Goal: Navigation & Orientation: Find specific page/section

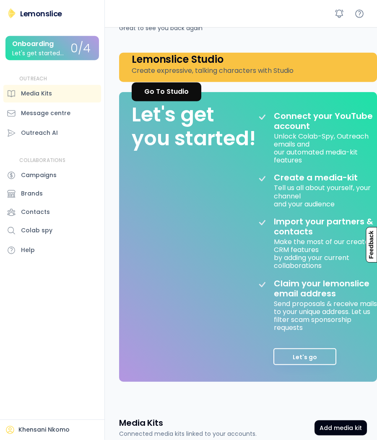
scroll to position [47, 0]
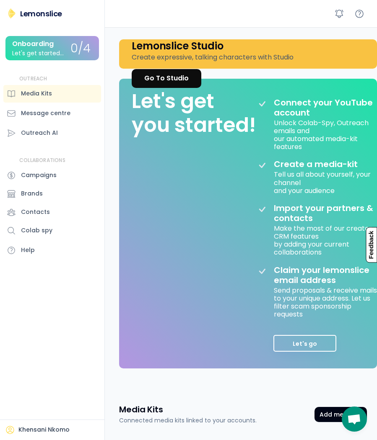
click at [318, 348] on button "Let's go" at bounding box center [304, 343] width 63 height 17
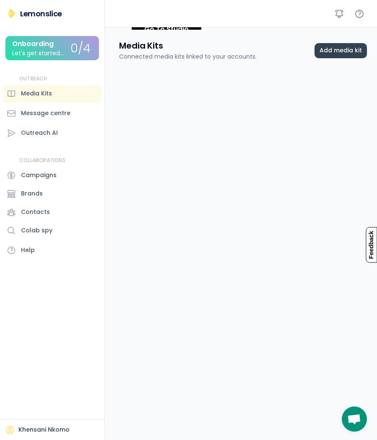
click at [348, 46] on button "Add media kit" at bounding box center [340, 50] width 52 height 15
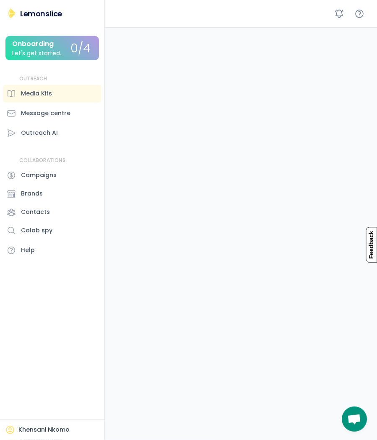
click at [28, 129] on div "Outreach AI" at bounding box center [39, 133] width 37 height 9
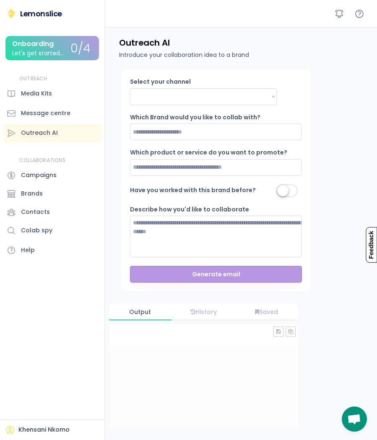
click at [41, 40] on div "Onboarding" at bounding box center [32, 44] width 41 height 8
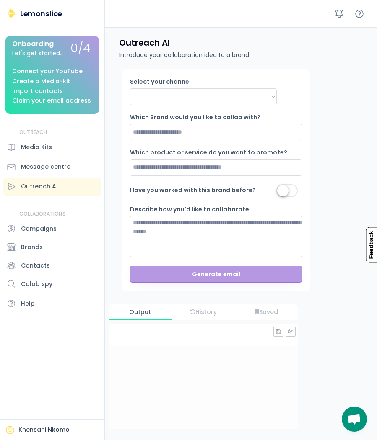
click at [26, 143] on div "Media Kits" at bounding box center [36, 147] width 31 height 9
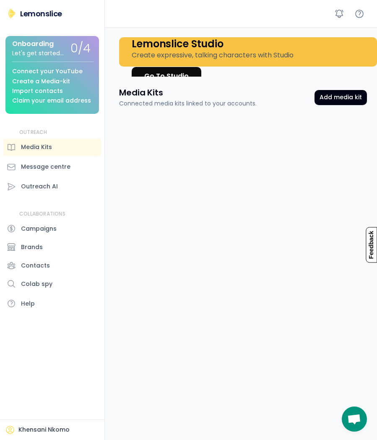
click at [27, 158] on div "Message centre" at bounding box center [52, 167] width 98 height 18
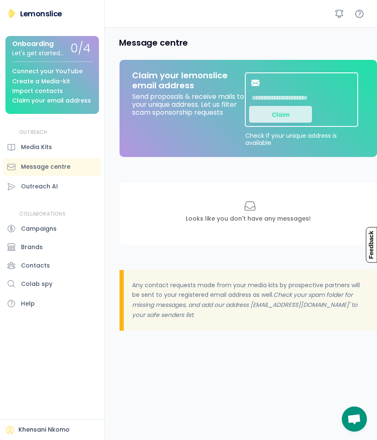
click at [30, 182] on div "Outreach AI" at bounding box center [39, 186] width 37 height 9
